Goal: Task Accomplishment & Management: Use online tool/utility

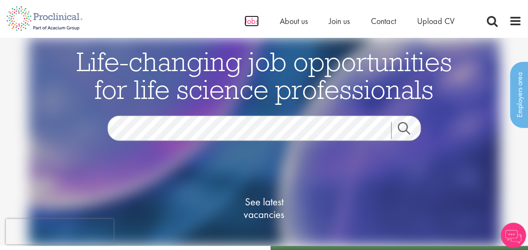
click at [252, 19] on span "Jobs" at bounding box center [251, 21] width 14 height 11
click at [250, 18] on span "Jobs" at bounding box center [251, 21] width 14 height 11
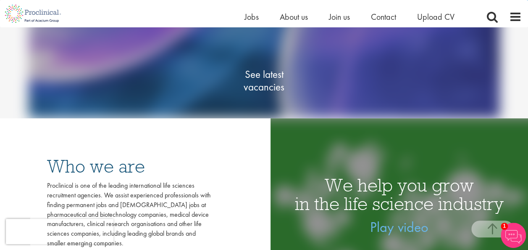
scroll to position [94, 0]
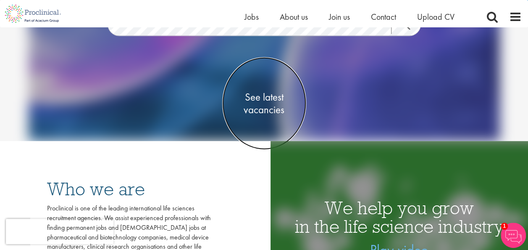
click at [277, 95] on span "See latest vacancies" at bounding box center [264, 102] width 84 height 25
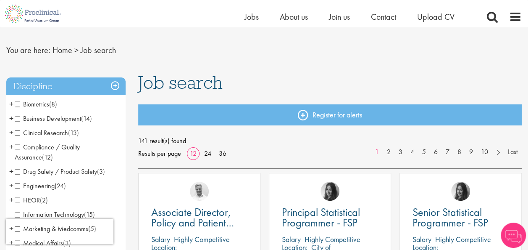
scroll to position [56, 0]
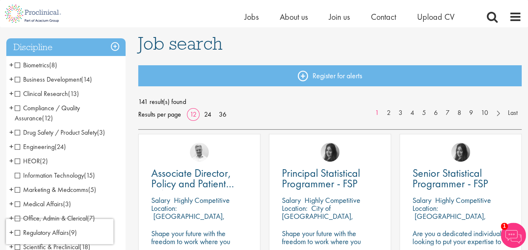
click at [16, 107] on span "Compliance / Quality Assurance" at bounding box center [47, 112] width 65 height 19
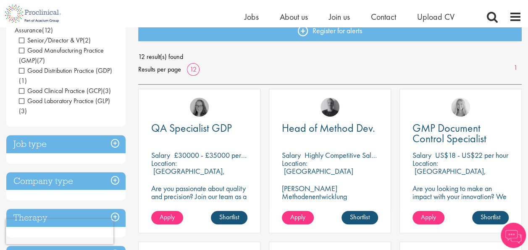
scroll to position [134, 0]
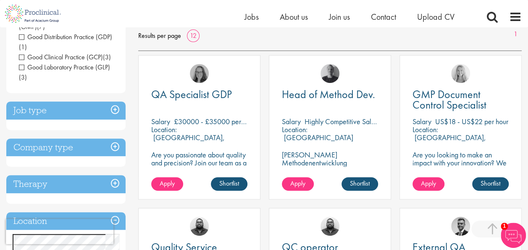
click at [110, 108] on h3 "Job type" at bounding box center [65, 110] width 119 height 18
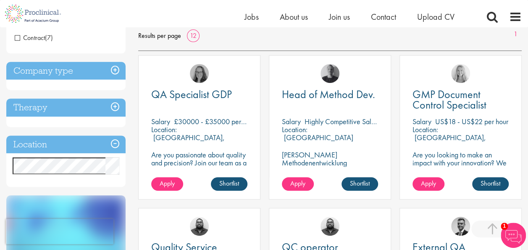
click at [20, 35] on span "Contract" at bounding box center [30, 37] width 30 height 9
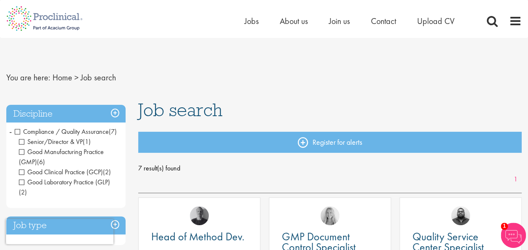
click at [119, 111] on h3 "Discipline" at bounding box center [65, 114] width 119 height 18
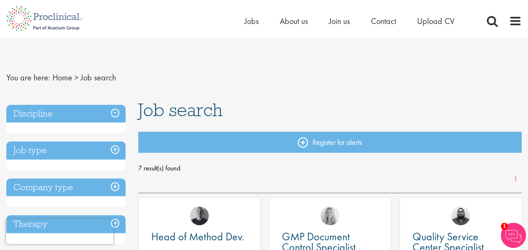
click at [67, 117] on h3 "Discipline" at bounding box center [65, 114] width 119 height 18
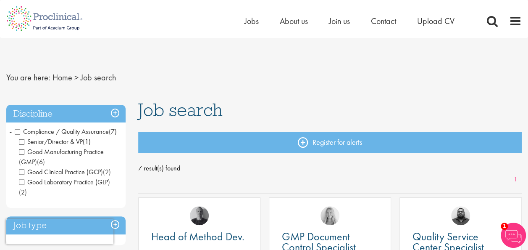
click at [17, 129] on span "Compliance / Quality Assurance" at bounding box center [62, 131] width 94 height 9
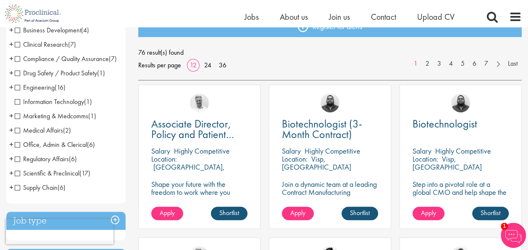
scroll to position [112, 0]
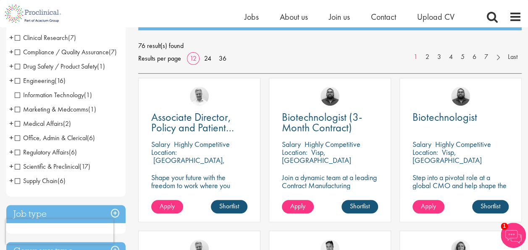
click at [16, 156] on span "Regulatory Affairs" at bounding box center [42, 151] width 54 height 9
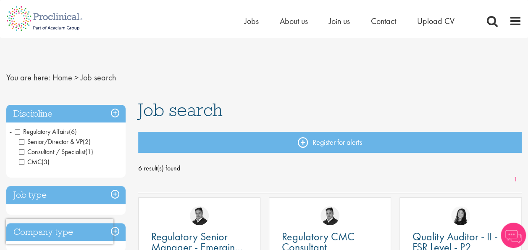
click at [71, 190] on h3 "Job type" at bounding box center [65, 195] width 119 height 18
